Goal: Task Accomplishment & Management: Manage account settings

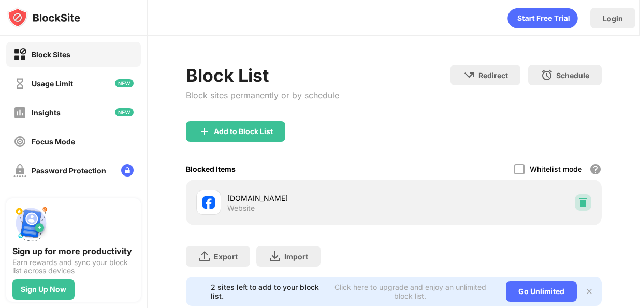
click at [578, 204] on img at bounding box center [583, 202] width 10 height 10
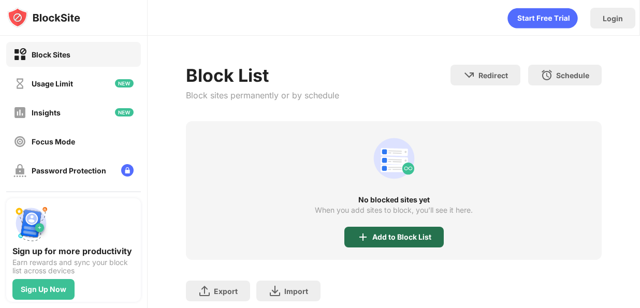
click at [398, 240] on div "Add to Block List" at bounding box center [401, 237] width 59 height 8
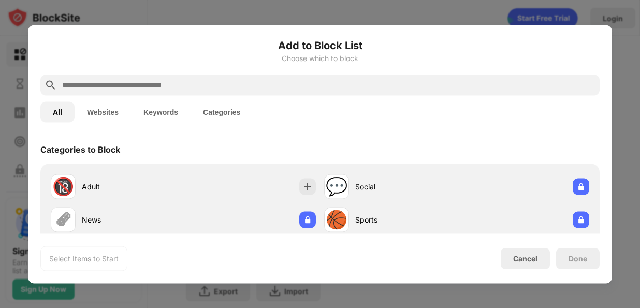
click at [350, 83] on input "text" at bounding box center [328, 85] width 534 height 12
type input "*"
click at [114, 115] on button "Websites" at bounding box center [103, 111] width 56 height 21
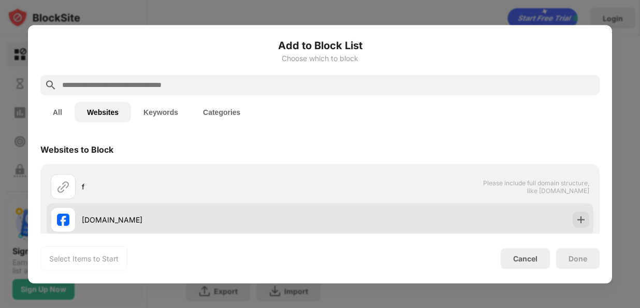
click at [534, 227] on div "[DOMAIN_NAME]" at bounding box center [320, 219] width 547 height 33
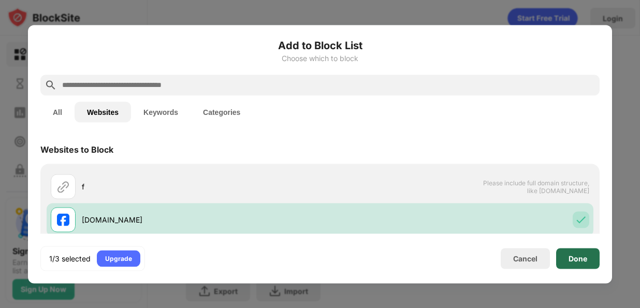
click at [593, 252] on div "Done" at bounding box center [577, 258] width 43 height 21
